Goal: Task Accomplishment & Management: Use online tool/utility

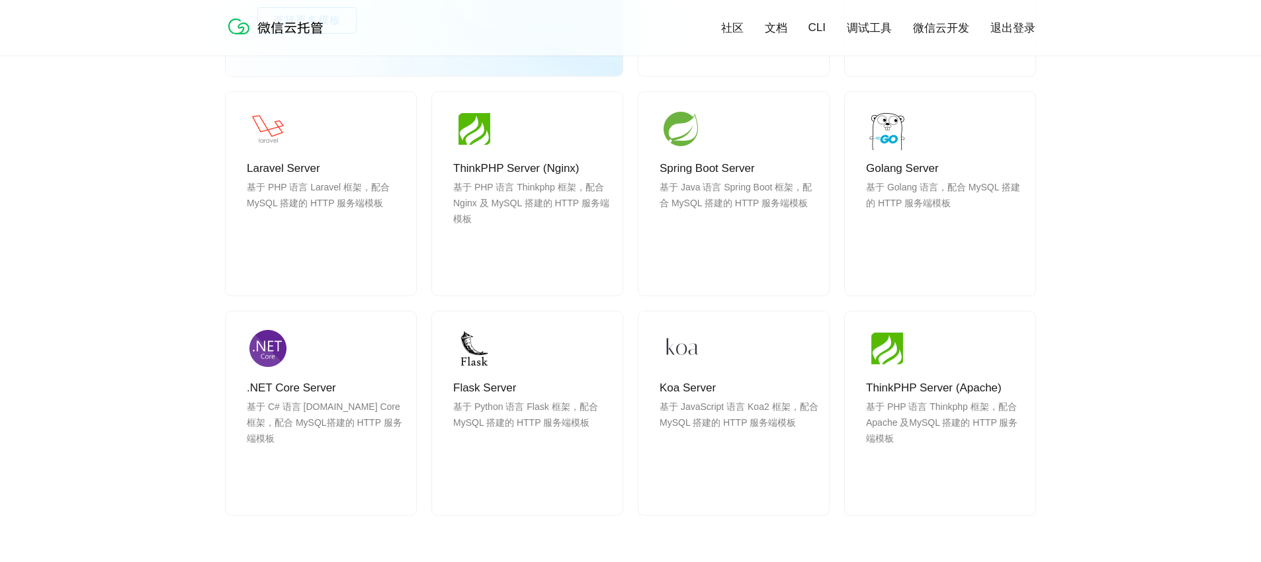
scroll to position [1335, 0]
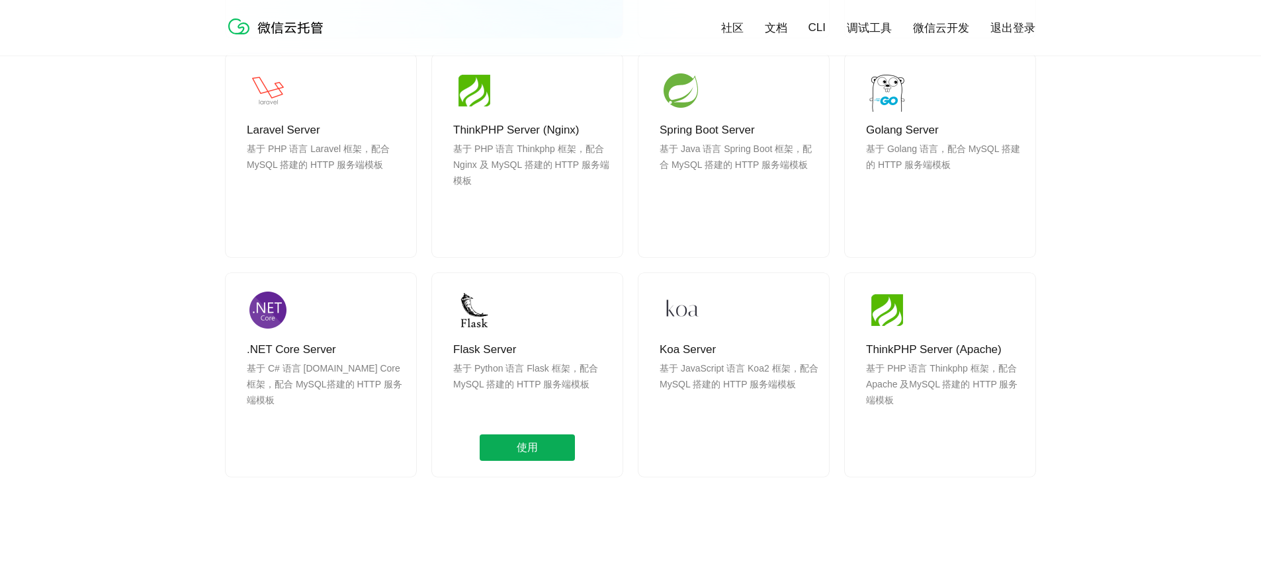
click at [538, 441] on span "使用" at bounding box center [527, 448] width 95 height 26
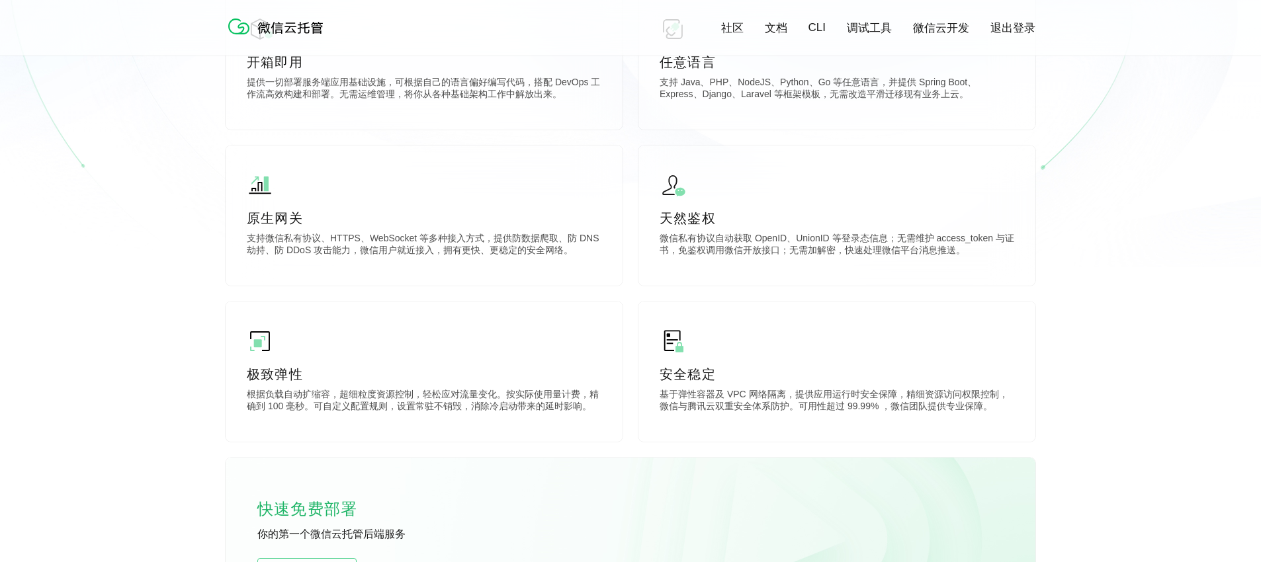
scroll to position [77, 0]
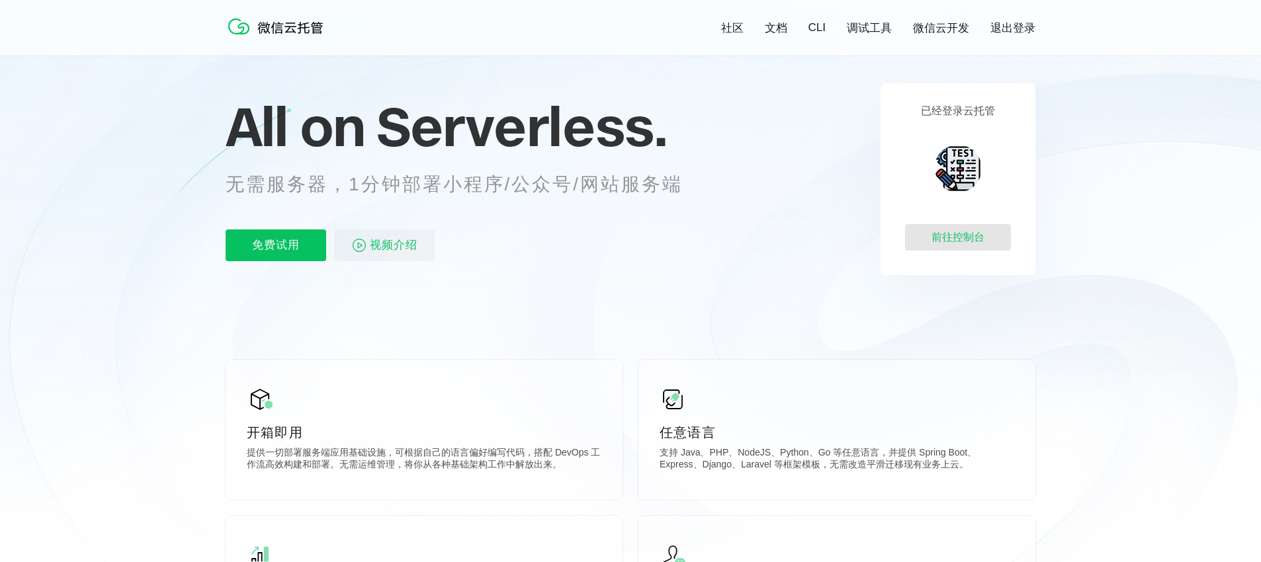
click at [968, 232] on div "前往控制台" at bounding box center [958, 237] width 106 height 26
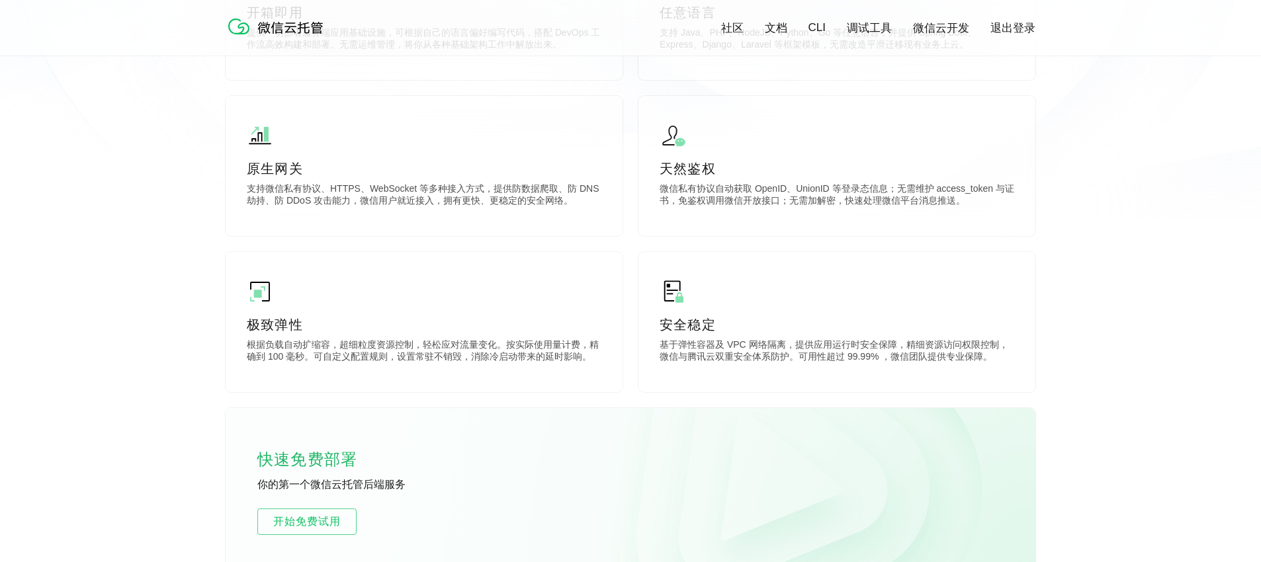
scroll to position [629, 0]
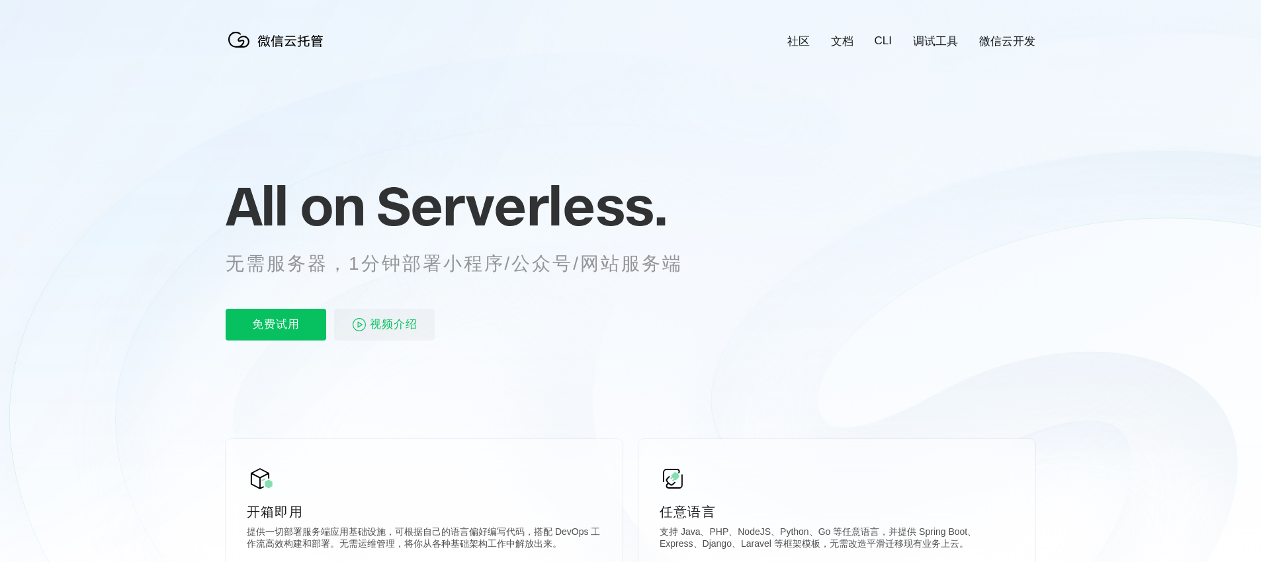
scroll to position [0, 2352]
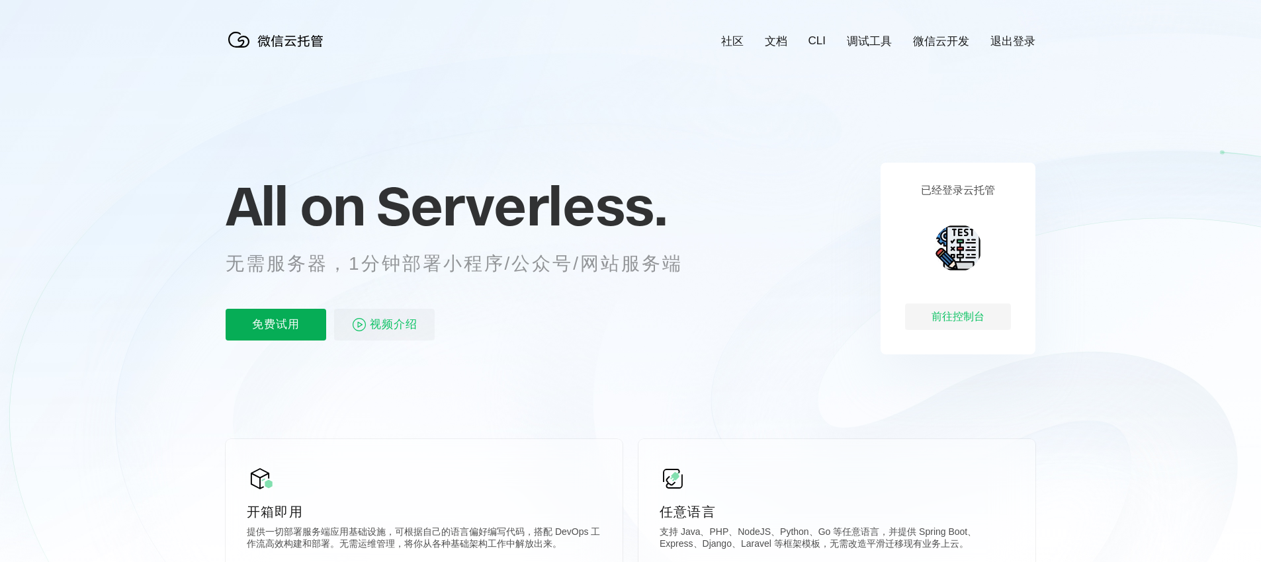
click at [263, 327] on p "免费试用" at bounding box center [276, 325] width 101 height 32
